Goal: Task Accomplishment & Management: Complete application form

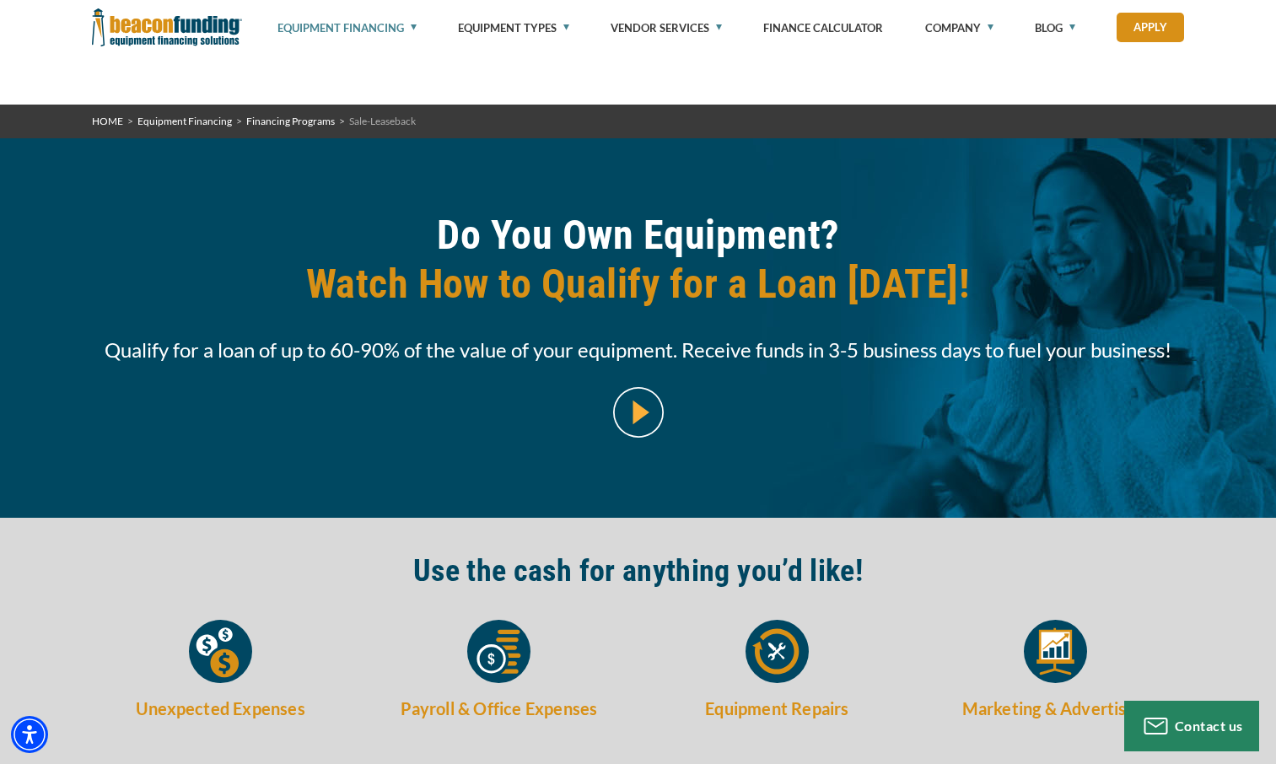
select select "5"
select select "7"
select select "5"
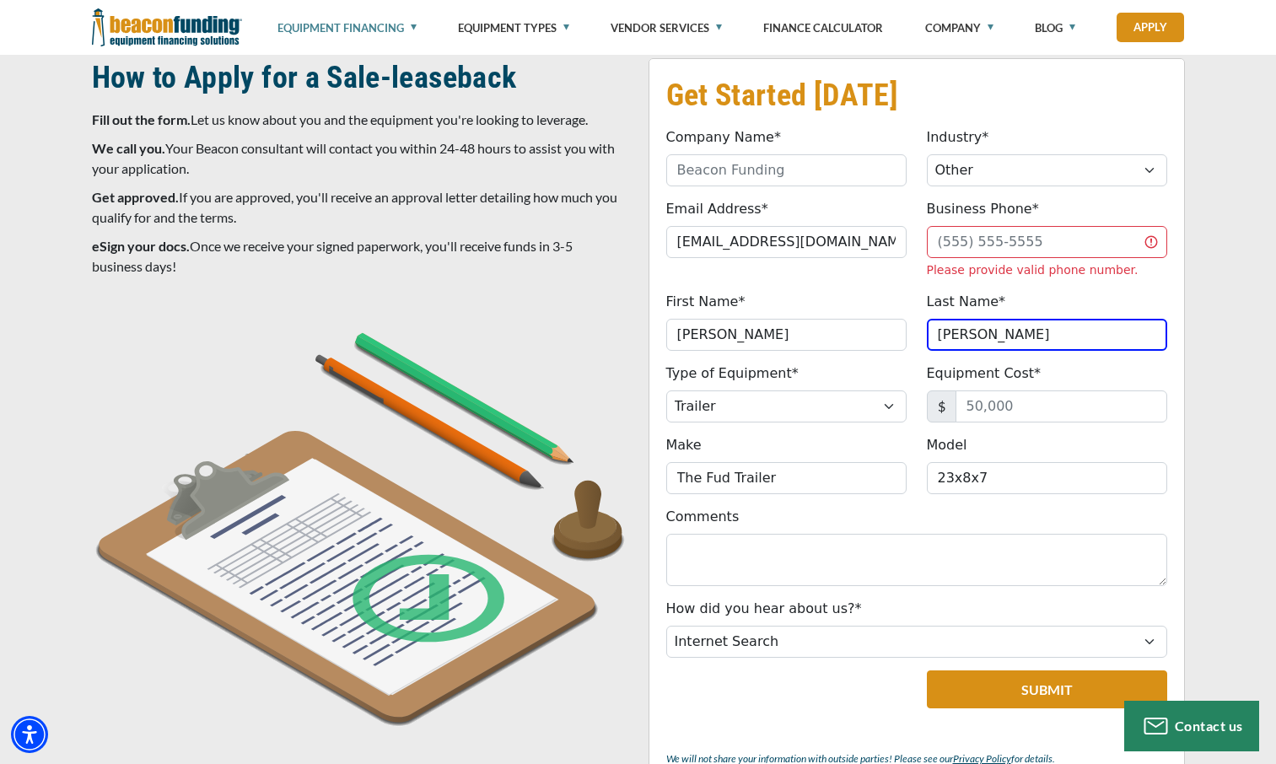
scroll to position [1432, 0]
click at [1011, 413] on input "Equipment Cost*" at bounding box center [1061, 406] width 212 height 32
click at [247, 621] on img at bounding box center [360, 520] width 536 height 413
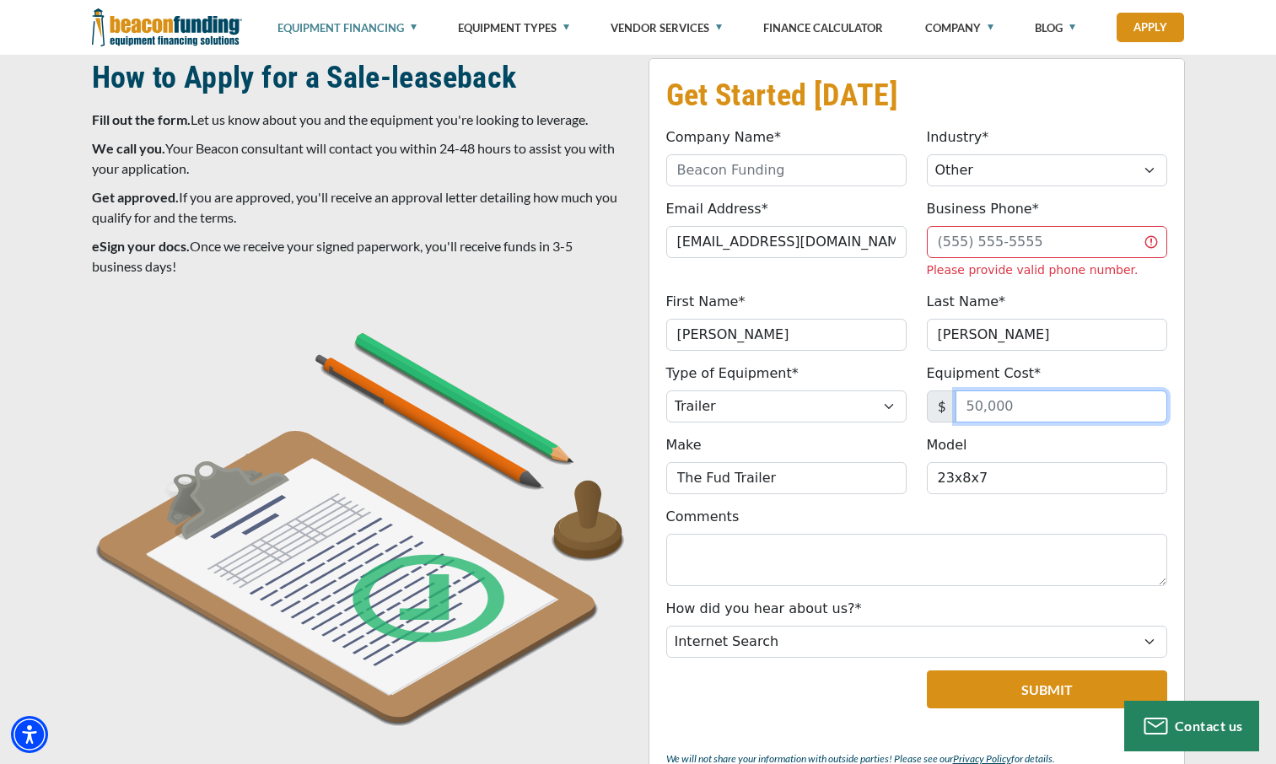
drag, startPoint x: 1011, startPoint y: 413, endPoint x: 1019, endPoint y: 398, distance: 17.4
click at [1019, 398] on input "Equipment Cost*" at bounding box center [1061, 406] width 212 height 32
click at [362, 734] on div at bounding box center [360, 527] width 557 height 426
click at [992, 401] on input "5" at bounding box center [1061, 406] width 212 height 32
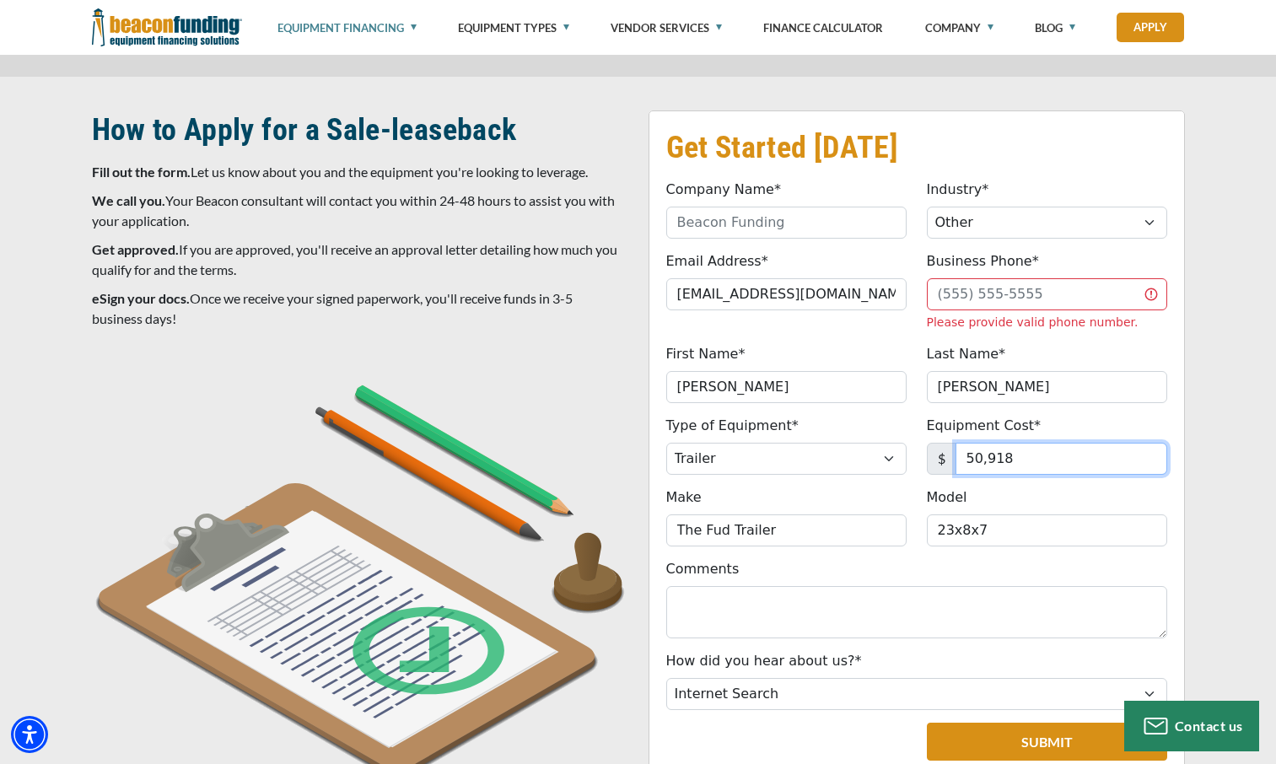
type input "50,918"
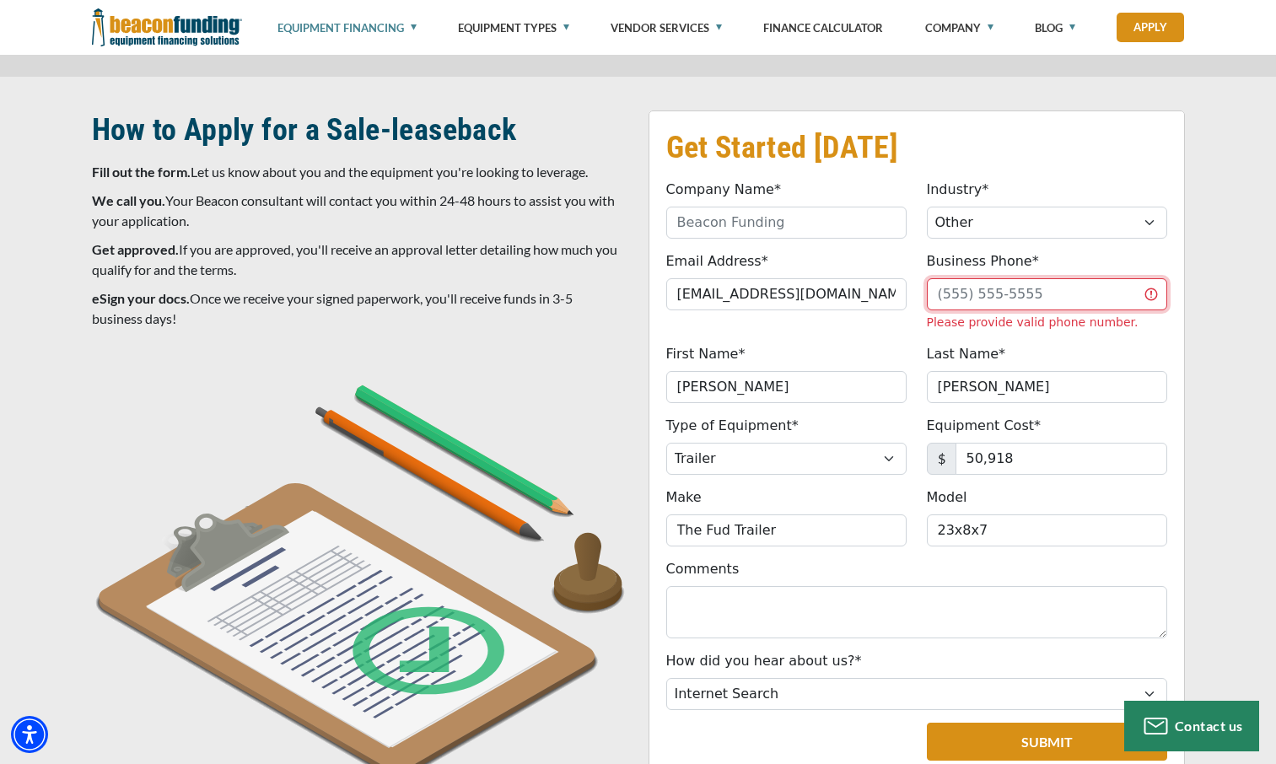
click at [953, 295] on input "Business Phone*" at bounding box center [1047, 294] width 240 height 32
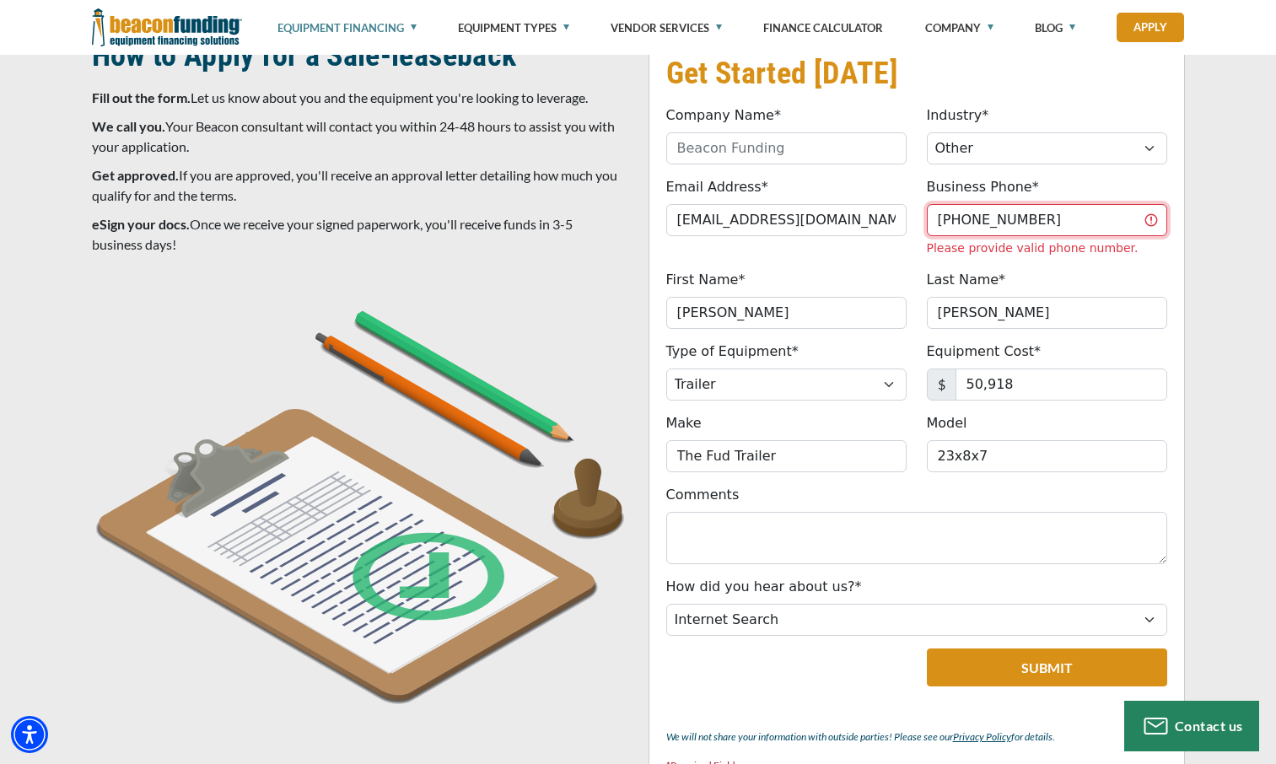
scroll to position [1455, 0]
type input "[PHONE_NUMBER]"
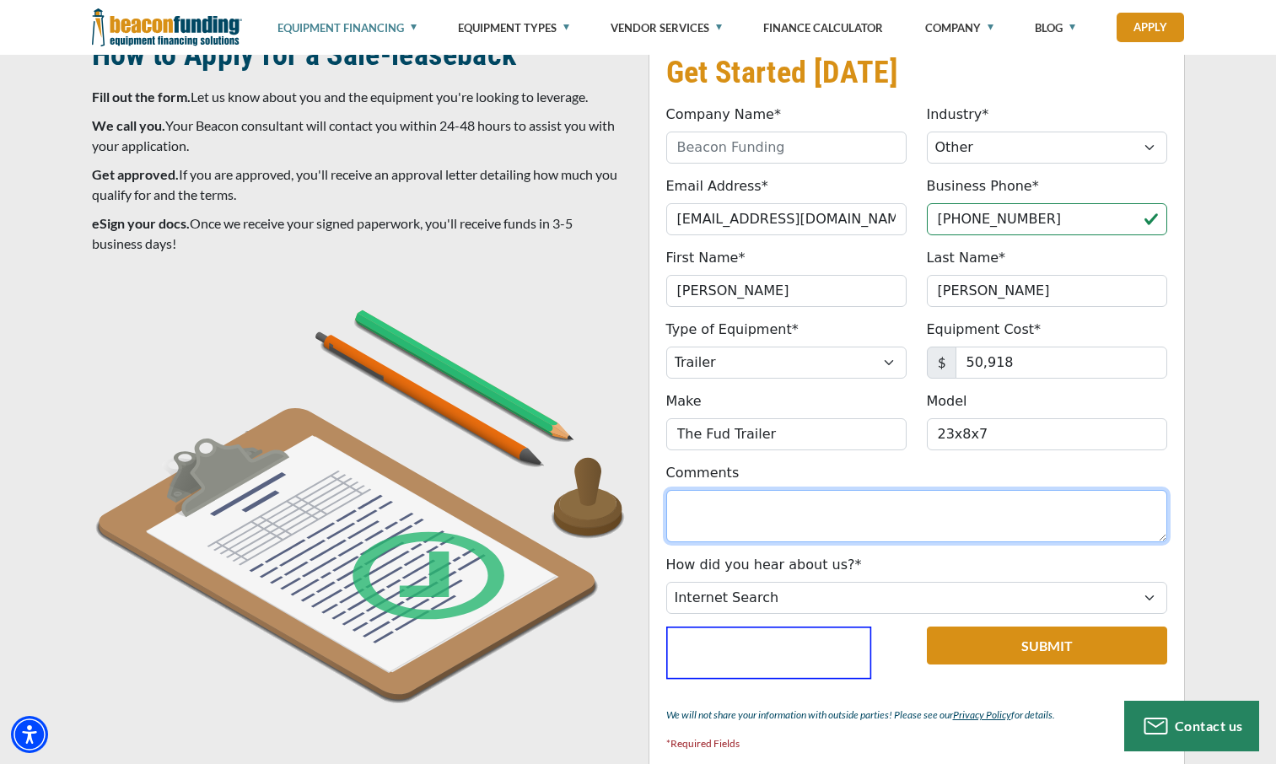
click at [756, 516] on textarea "Comments" at bounding box center [916, 516] width 501 height 52
type textarea "T"
drag, startPoint x: 756, startPoint y: 516, endPoint x: 702, endPoint y: 511, distance: 55.0
click at [702, 511] on textarea "Comments" at bounding box center [916, 516] width 501 height 52
click at [692, 504] on textarea "Comments" at bounding box center [916, 516] width 501 height 52
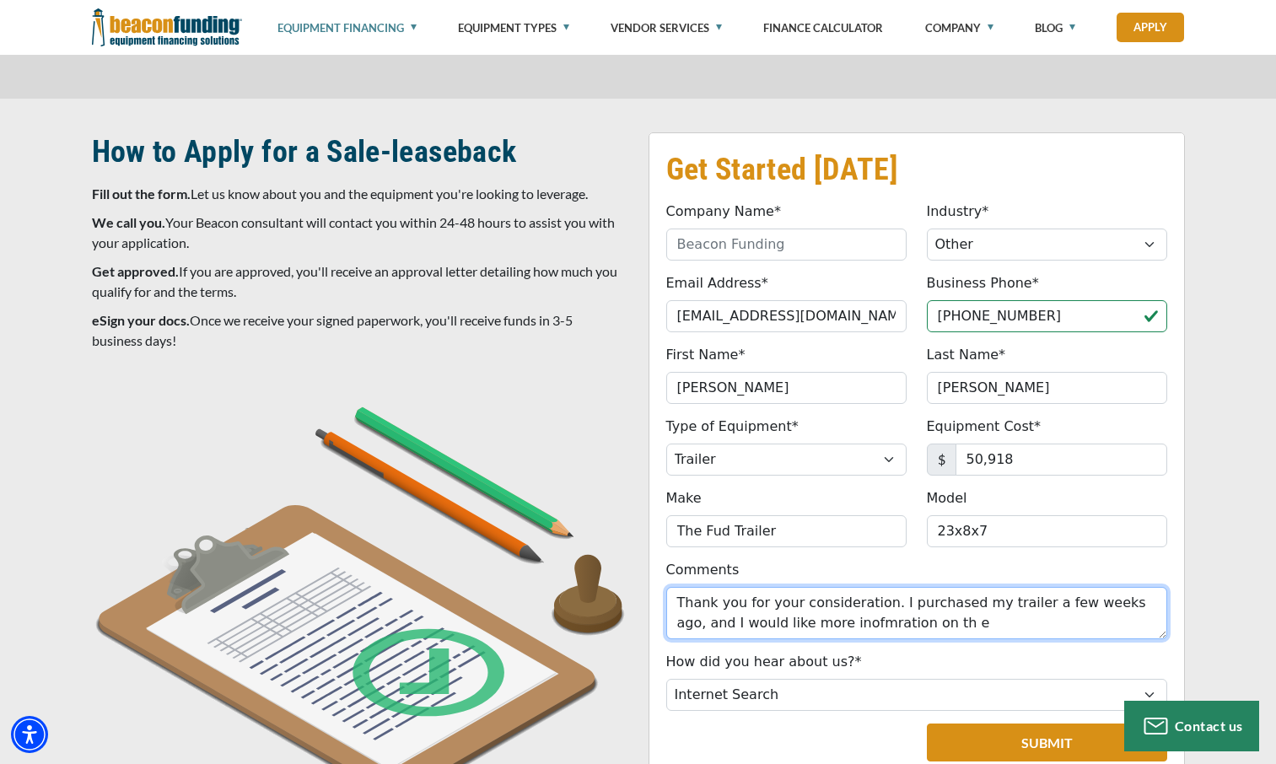
scroll to position [1359, 0]
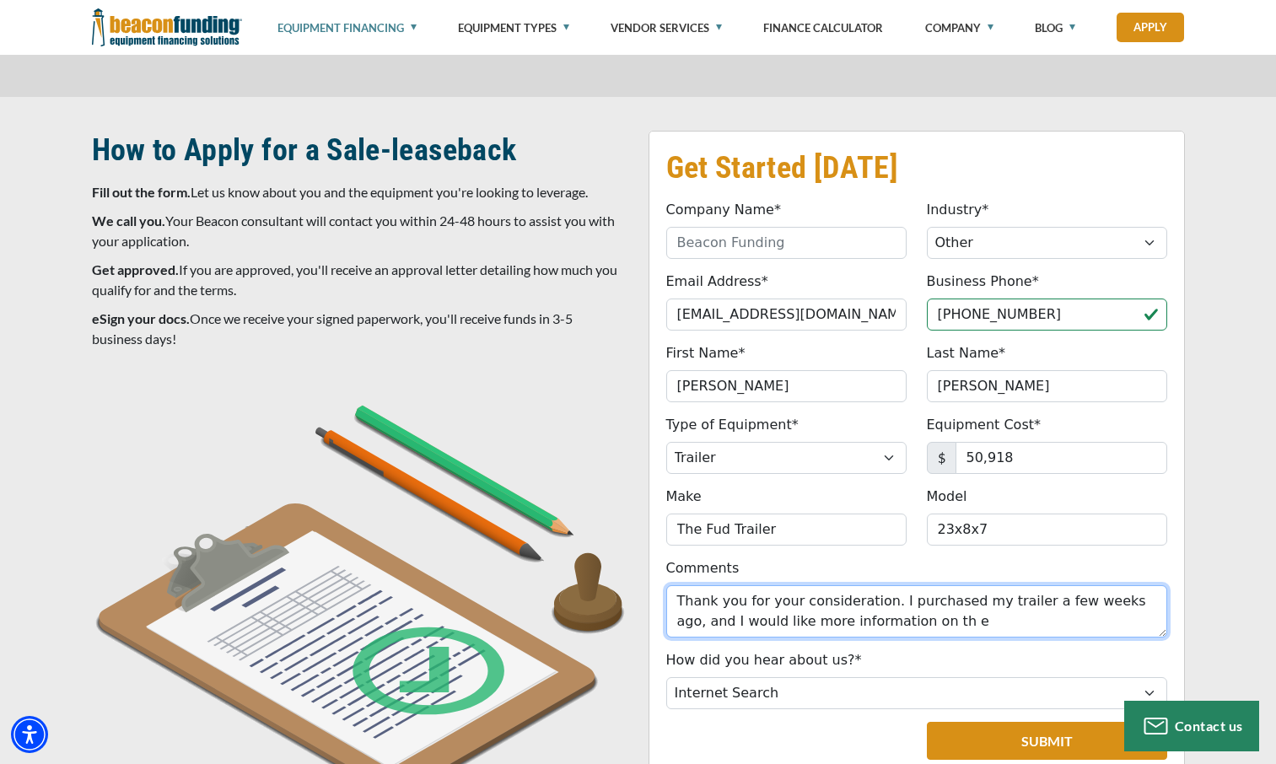
click at [894, 621] on textarea "Thank you for your consideration. I purchased my trailer a few weeks ago, and I…" at bounding box center [916, 611] width 501 height 52
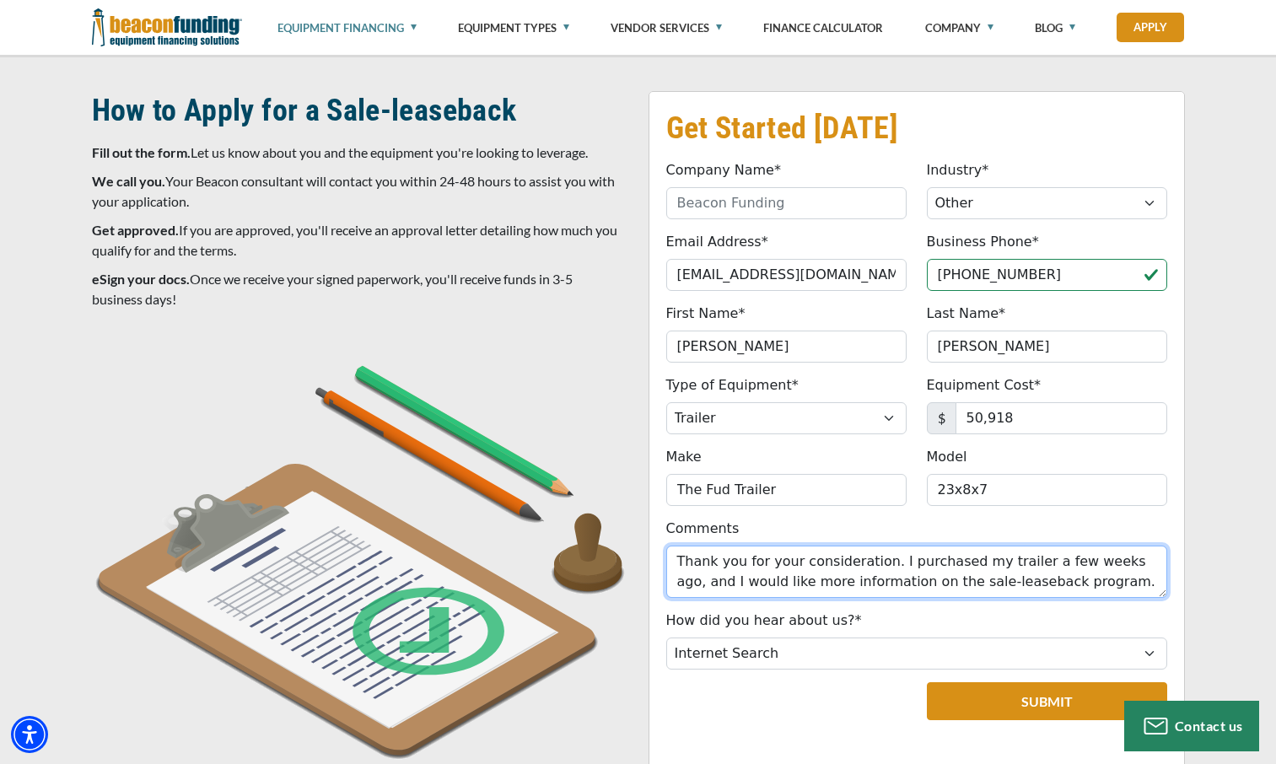
scroll to position [1400, 0]
type textarea "Thank you for your consideration. I purchased my trailer a few weeks ago, and I…"
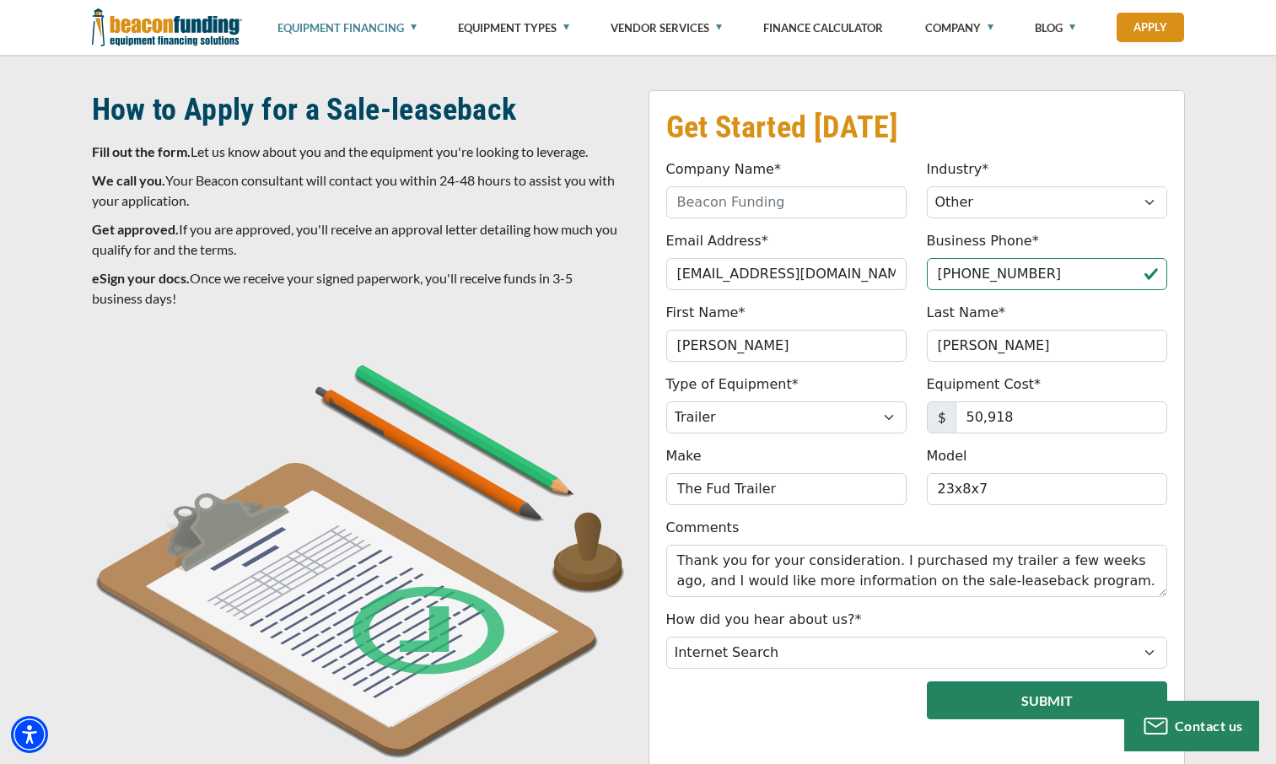
scroll to position [1476, 0]
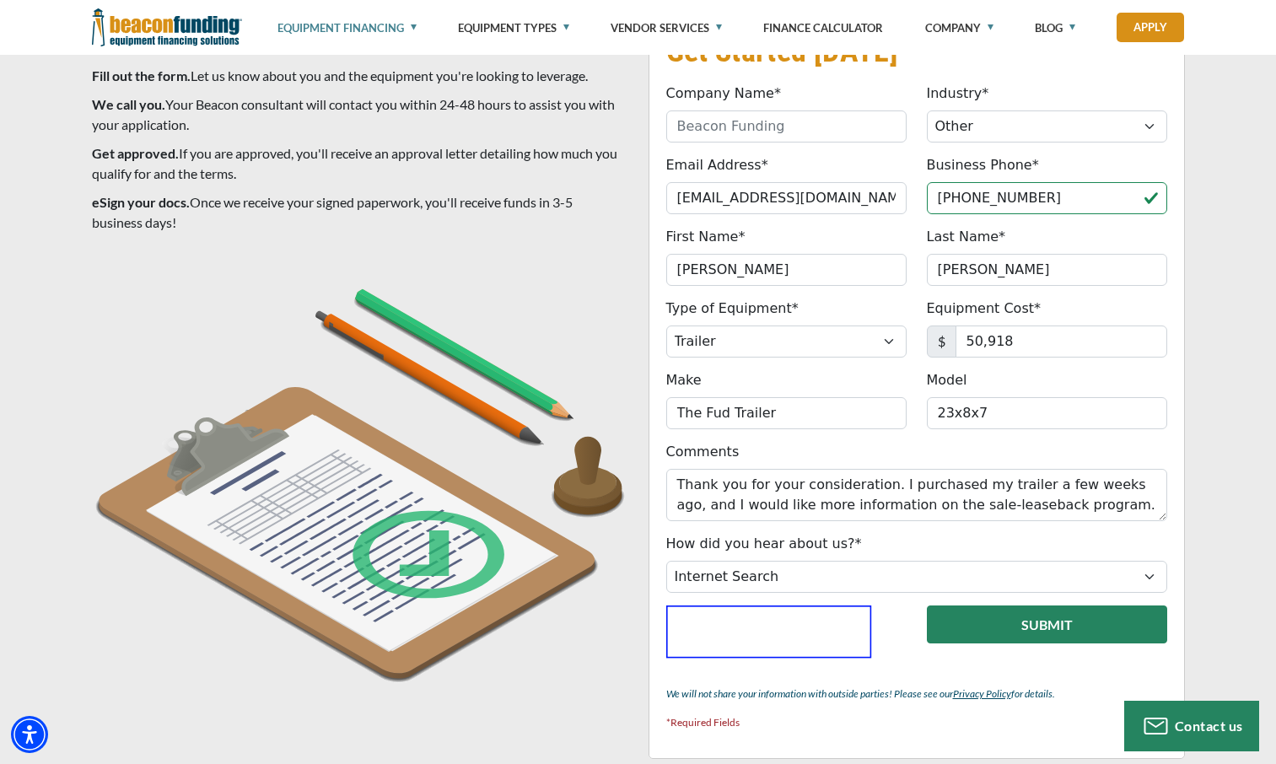
click at [1025, 614] on button "Submit" at bounding box center [1047, 624] width 240 height 38
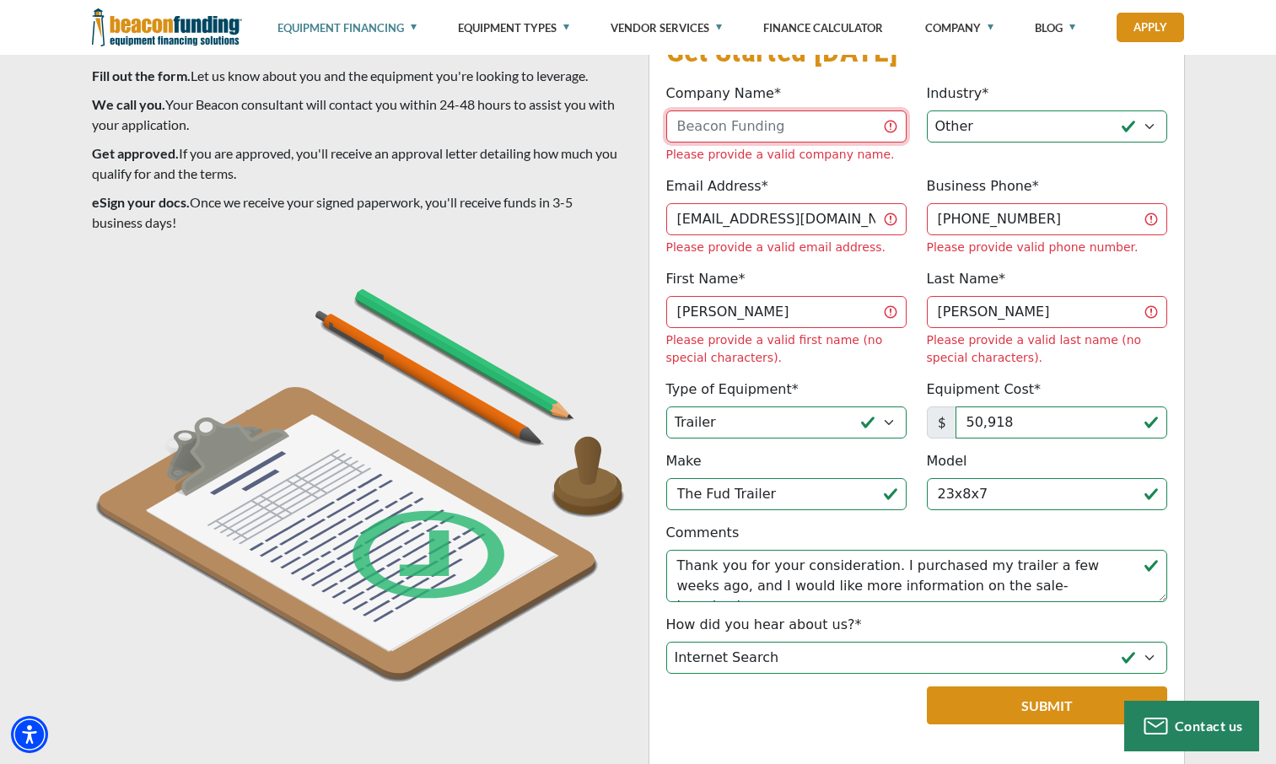
click at [783, 131] on input "Company Name*" at bounding box center [786, 126] width 240 height 32
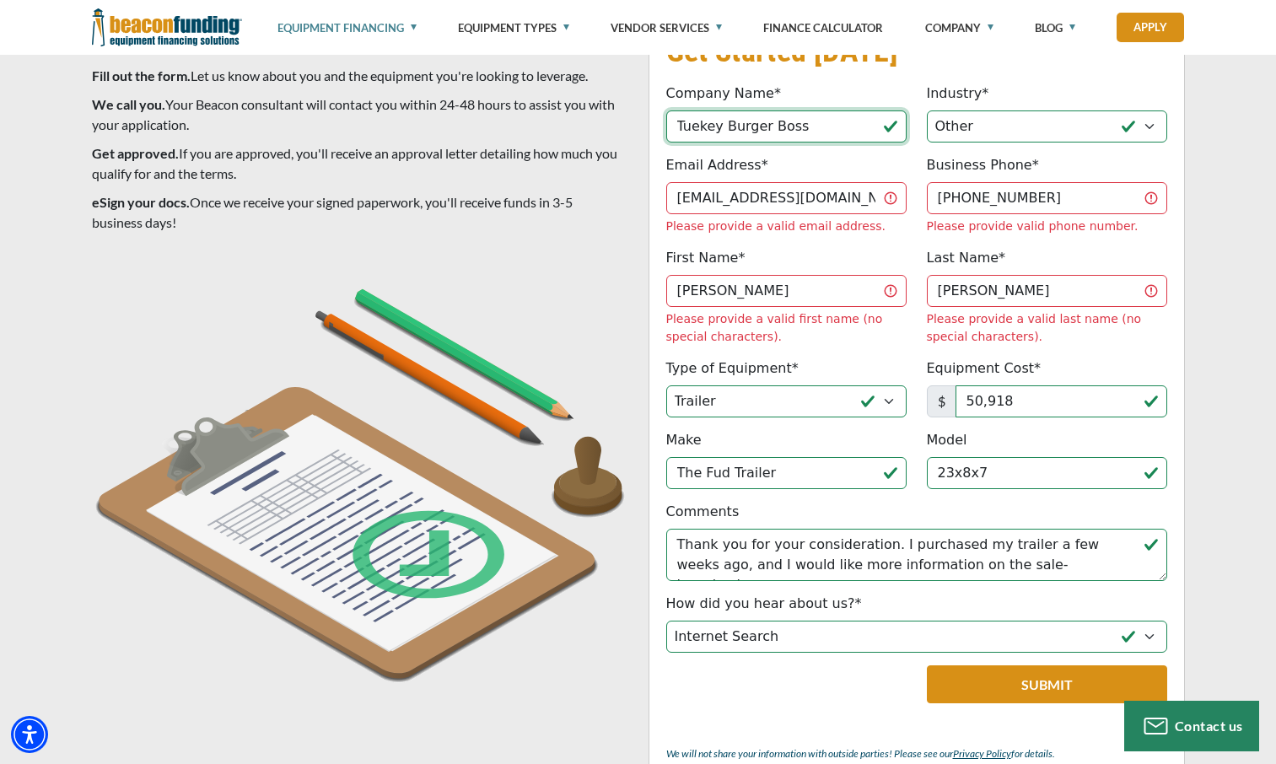
type input "Tuekey Burger Boss"
click at [770, 275] on input "[PERSON_NAME]" at bounding box center [786, 291] width 240 height 32
click at [1211, 314] on div "Get Started [DATE] Company Name* Tuekey Burger Boss Please provide a valid comp…" at bounding box center [638, 417] width 1276 height 872
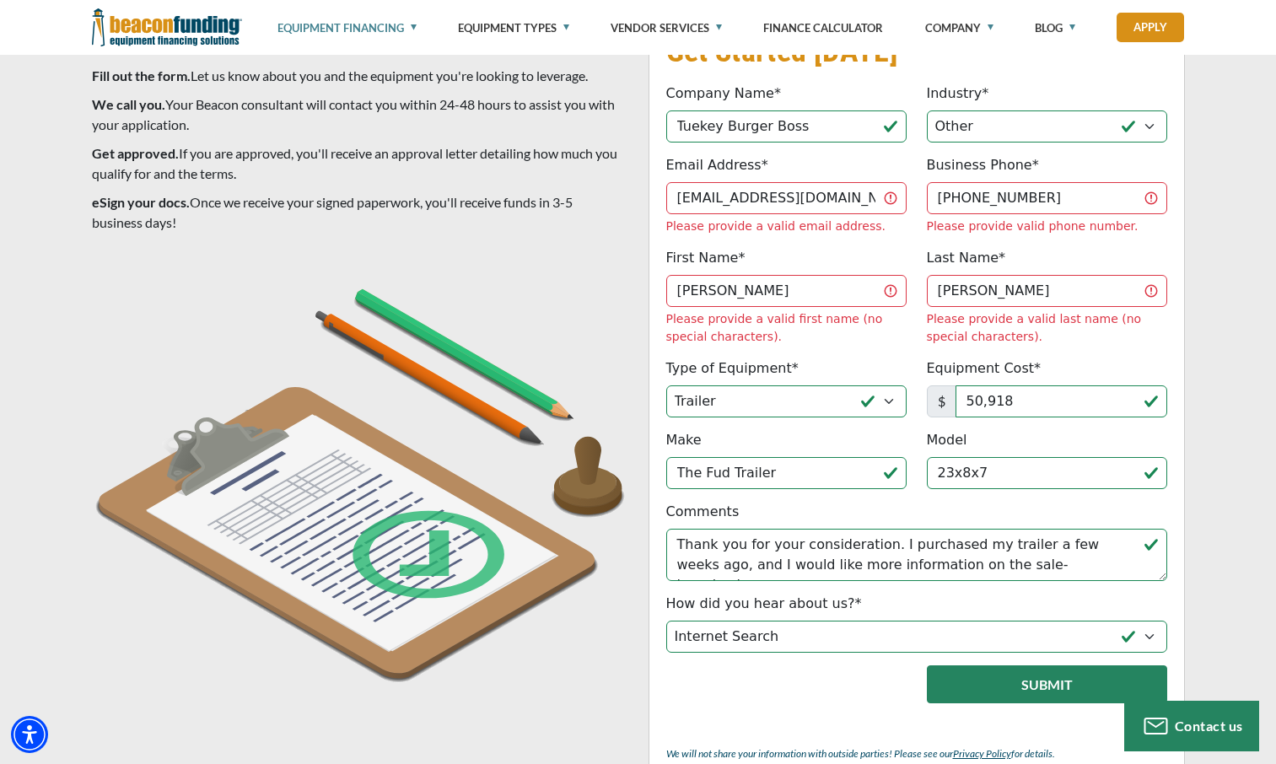
click at [1068, 665] on button "Submit" at bounding box center [1047, 684] width 240 height 38
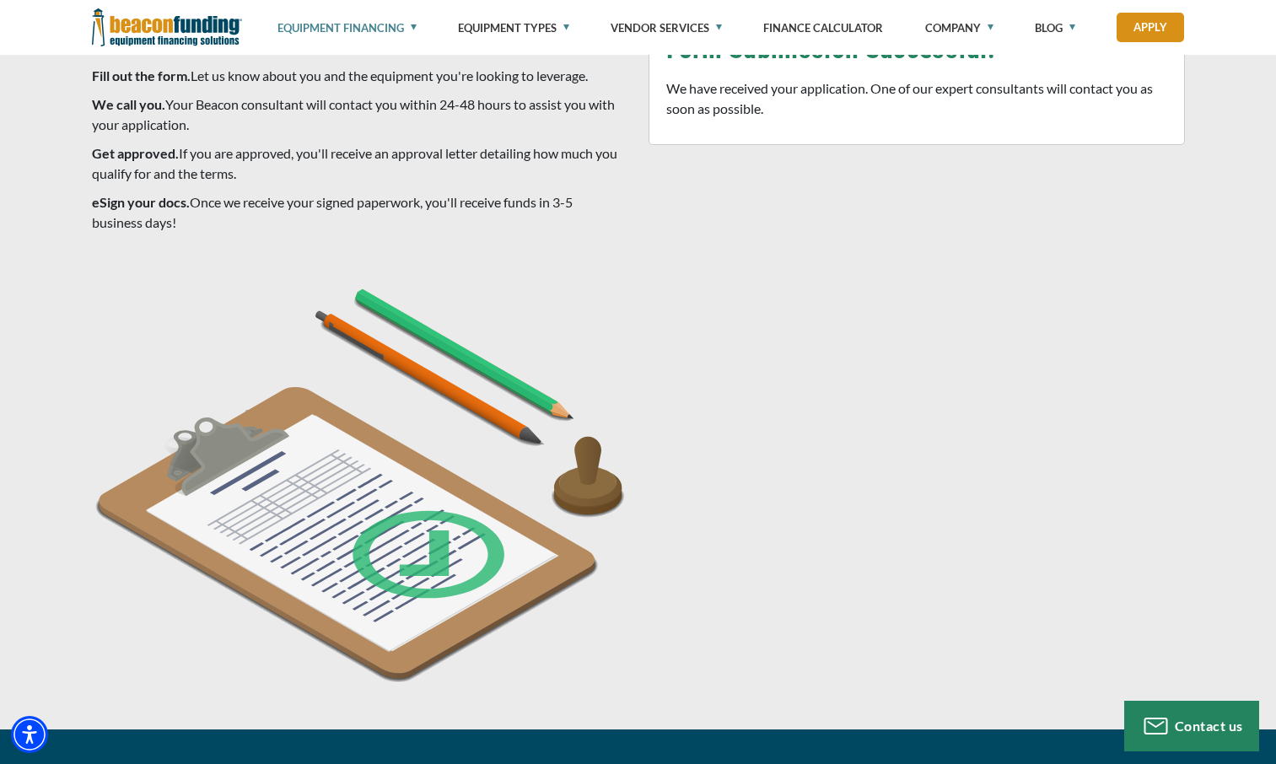
scroll to position [1423, 0]
